Goal: Information Seeking & Learning: Find specific fact

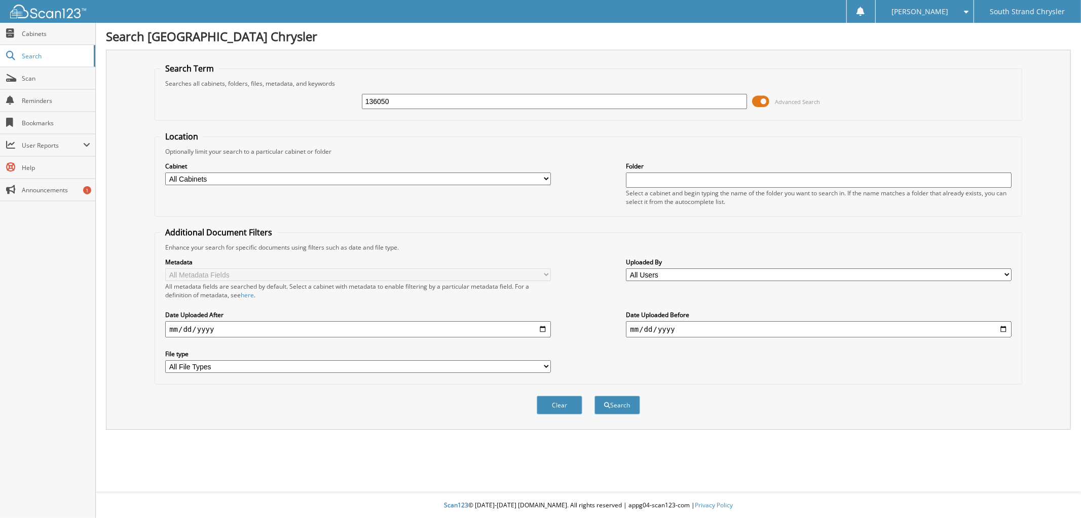
type input "136050"
click at [595, 395] on button "Search" at bounding box center [618, 404] width 46 height 19
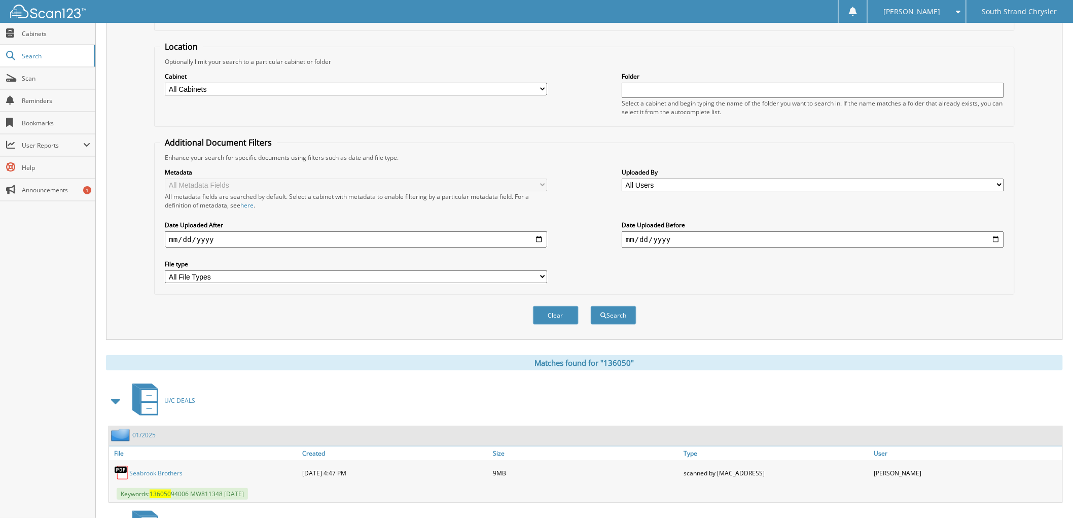
scroll to position [222, 0]
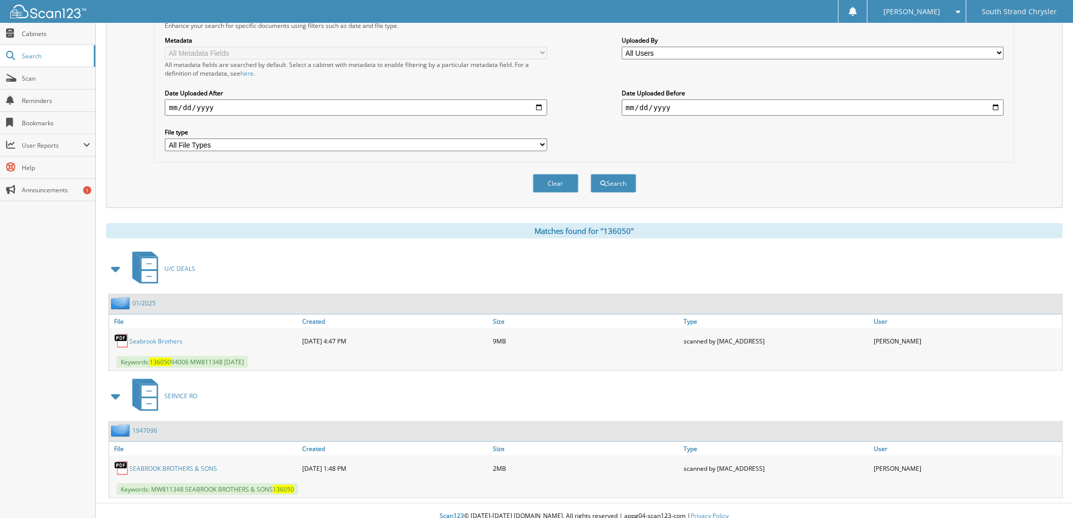
click at [142, 337] on link "Seabrook Brothers" at bounding box center [155, 341] width 53 height 9
click at [959, 11] on span at bounding box center [956, 11] width 10 height 7
click at [928, 47] on link "Logout" at bounding box center [916, 50] width 98 height 18
